Goal: Information Seeking & Learning: Learn about a topic

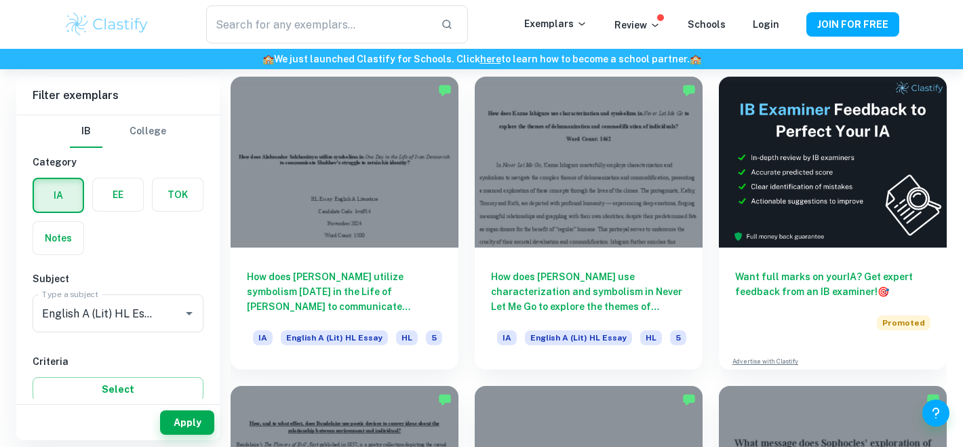
scroll to position [384, 0]
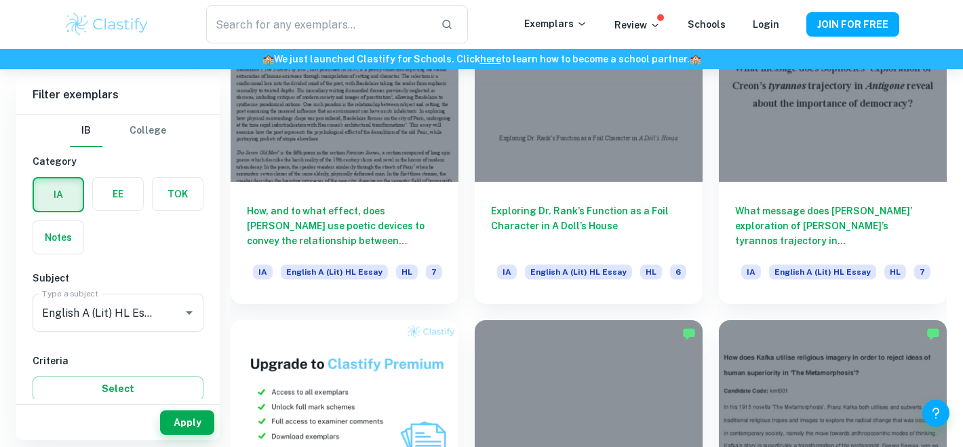
scroll to position [755, 0]
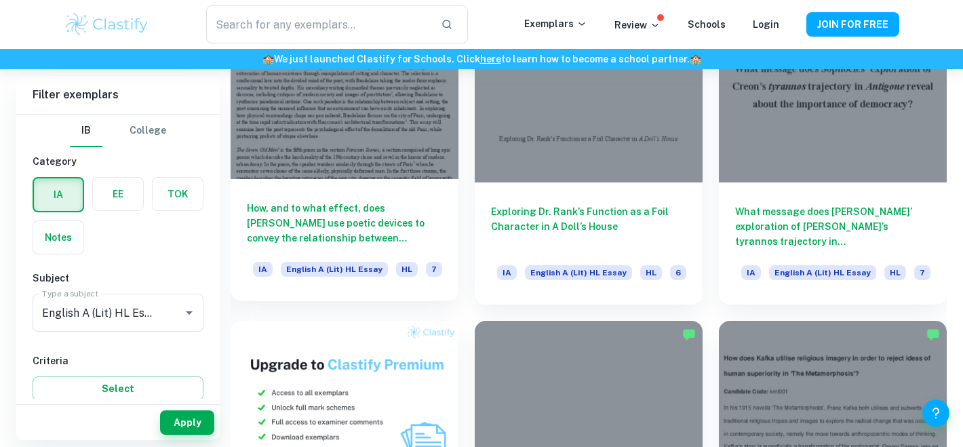
click at [340, 212] on h6 "How, and to what effect, does [PERSON_NAME] use poetic devices to convey the re…" at bounding box center [344, 223] width 195 height 45
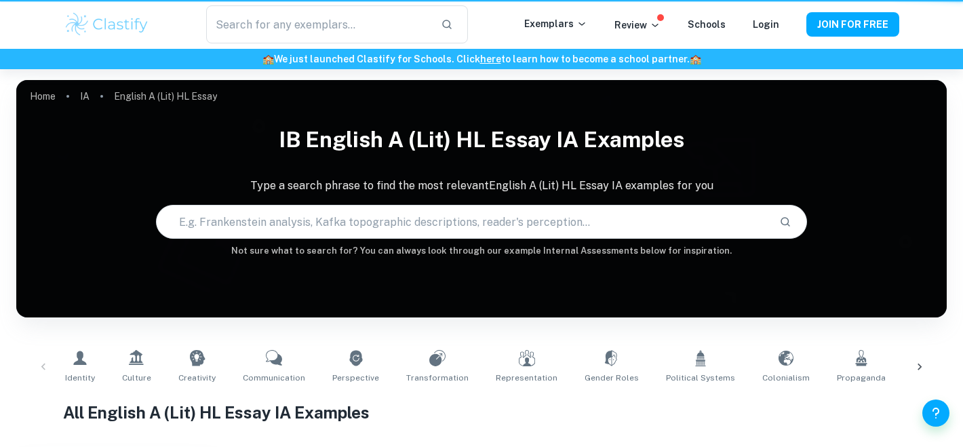
scroll to position [755, 0]
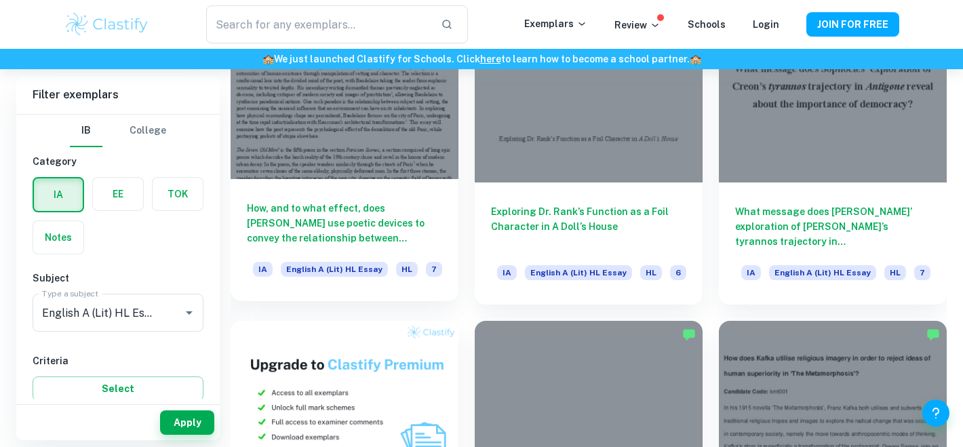
click at [355, 214] on h6 "How, and to what effect, does [PERSON_NAME] use poetic devices to convey the re…" at bounding box center [344, 223] width 195 height 45
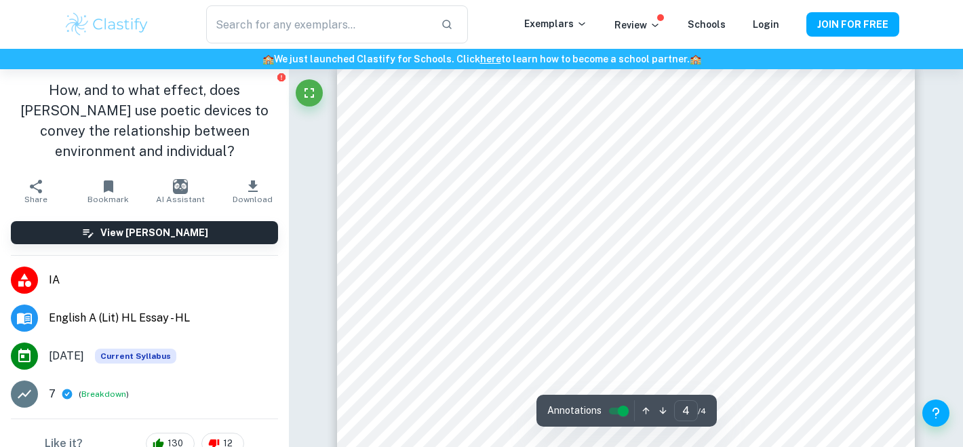
scroll to position [2681, 0]
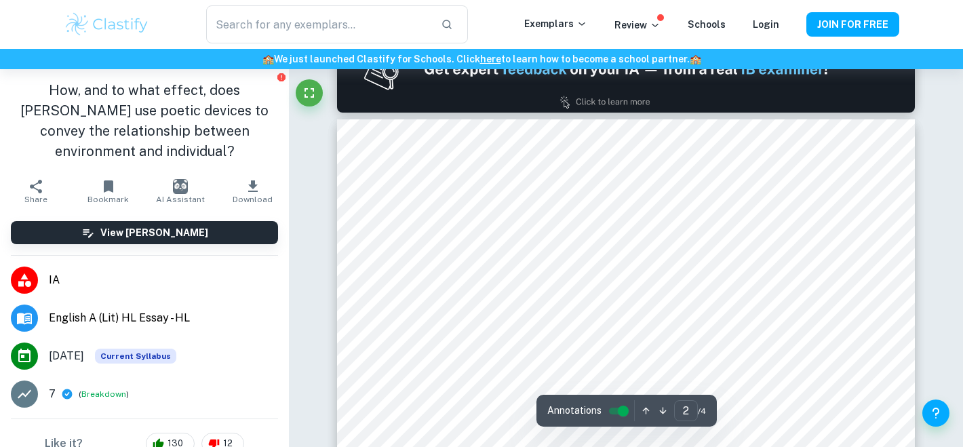
type input "1"
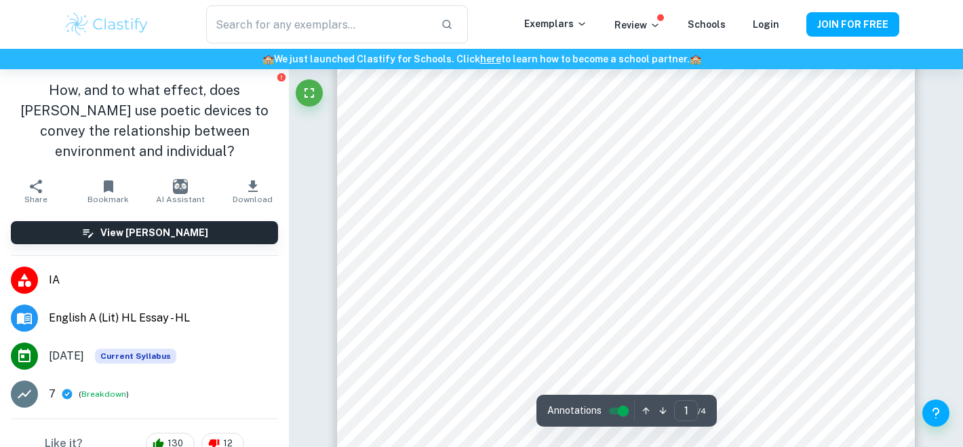
scroll to position [36, 0]
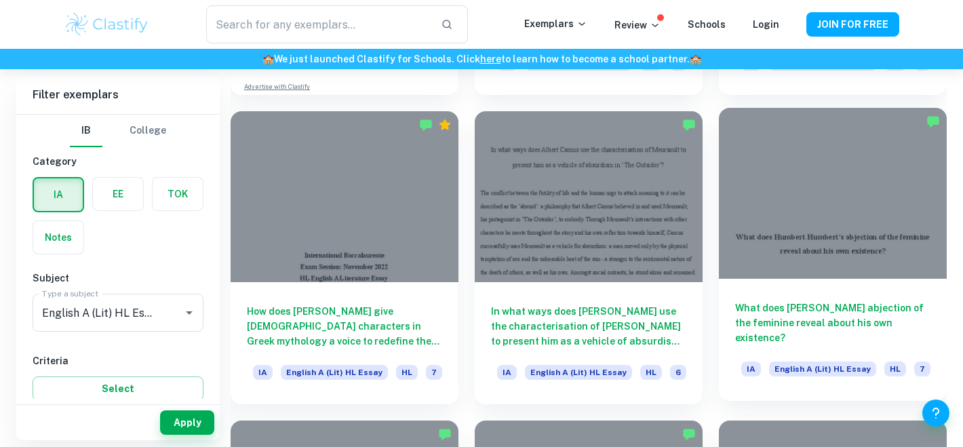
scroll to position [1272, 0]
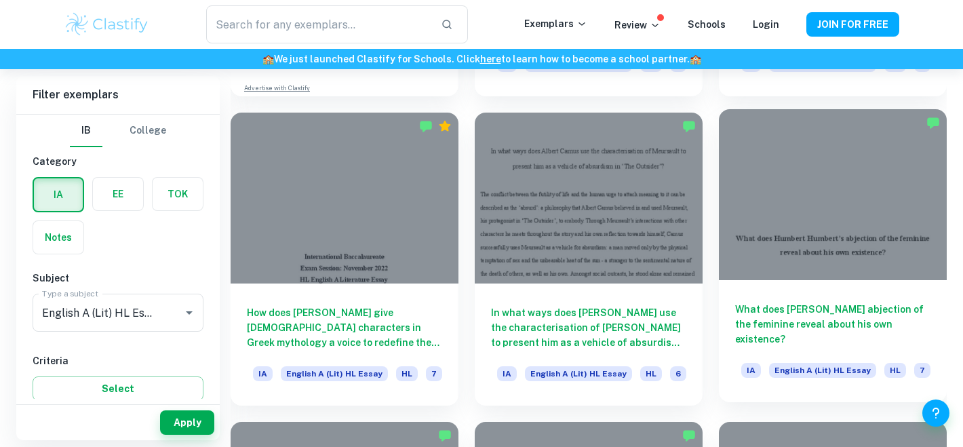
click at [801, 221] on div at bounding box center [833, 194] width 228 height 171
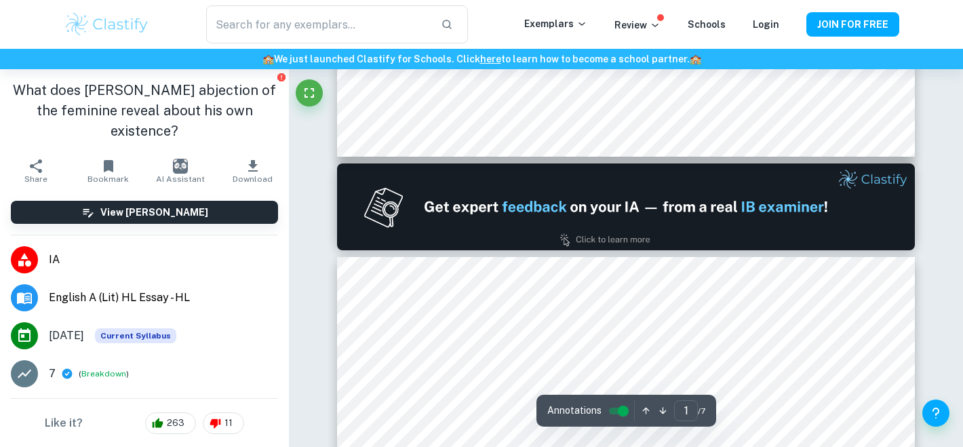
type input "2"
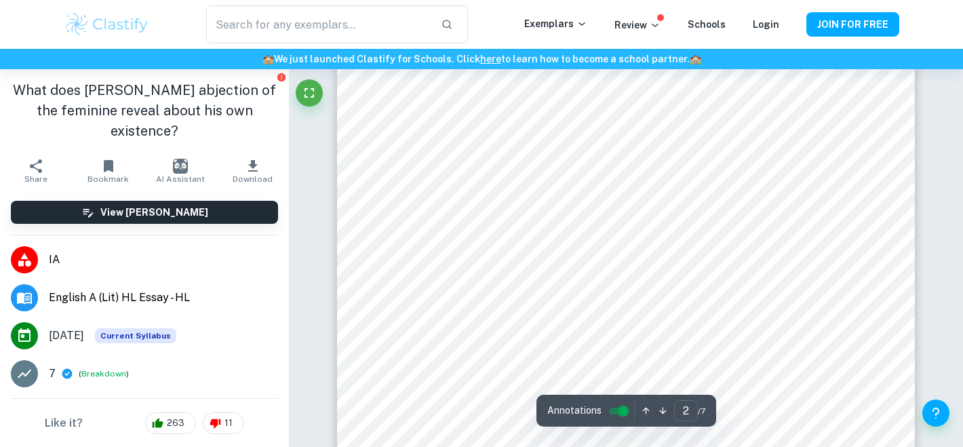
scroll to position [948, 0]
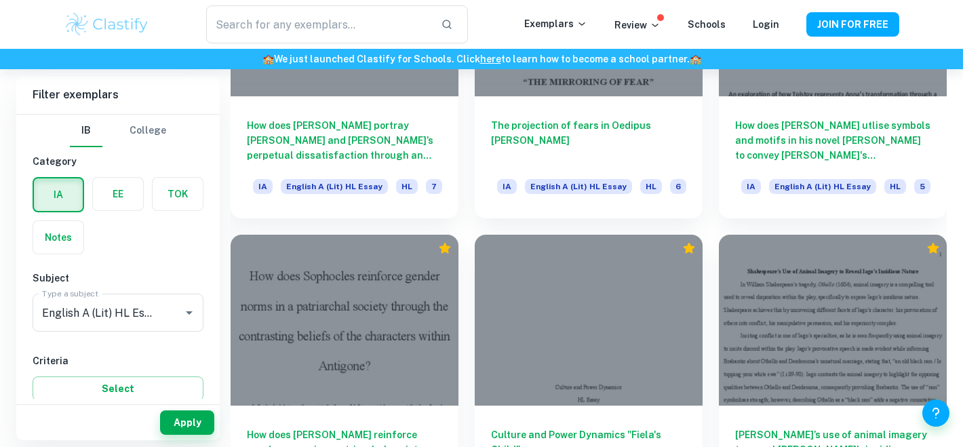
scroll to position [1779, 0]
